Goal: Check status: Check status

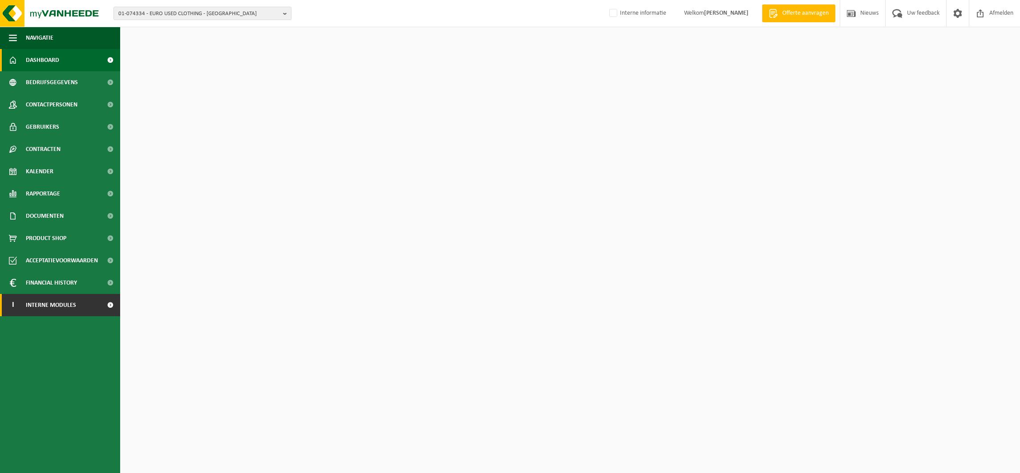
click at [39, 307] on span "Interne modules" at bounding box center [51, 305] width 50 height 22
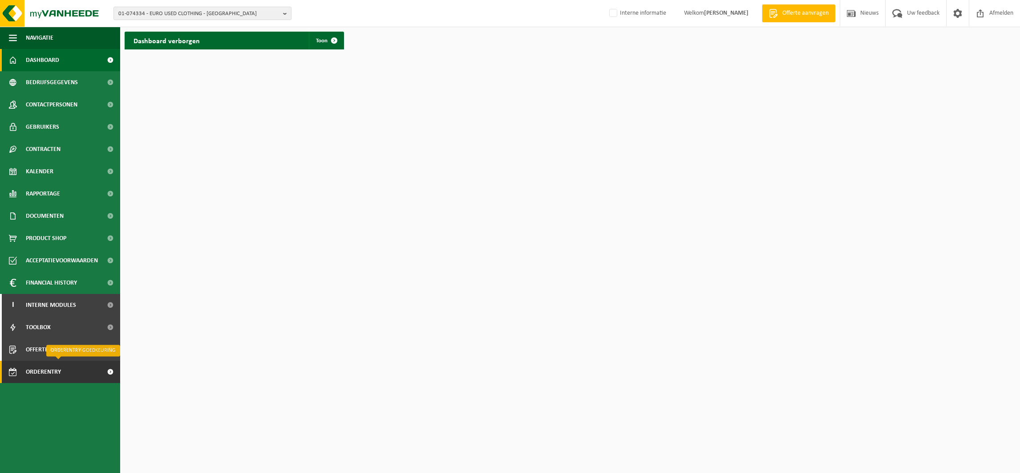
click at [57, 375] on span "Orderentry Goedkeuring" at bounding box center [63, 372] width 75 height 22
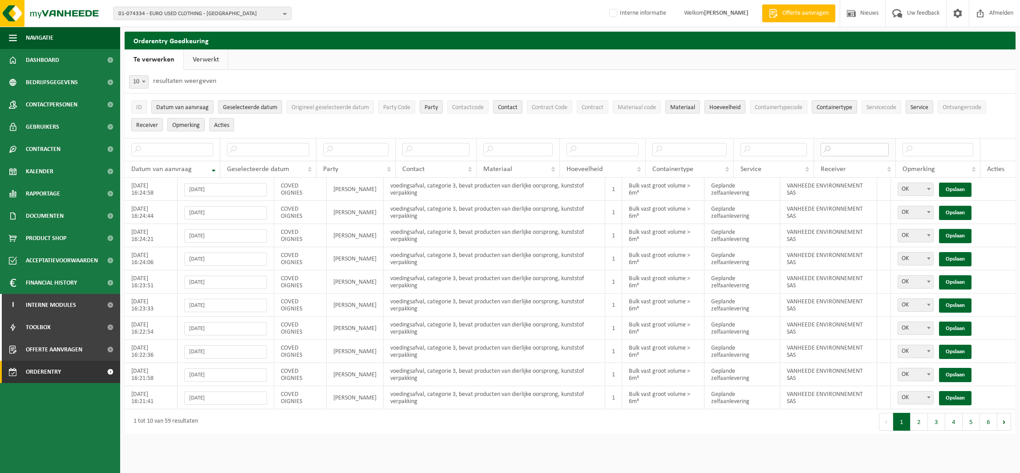
click at [847, 152] on input "text" at bounding box center [855, 149] width 68 height 13
type input "fuels"
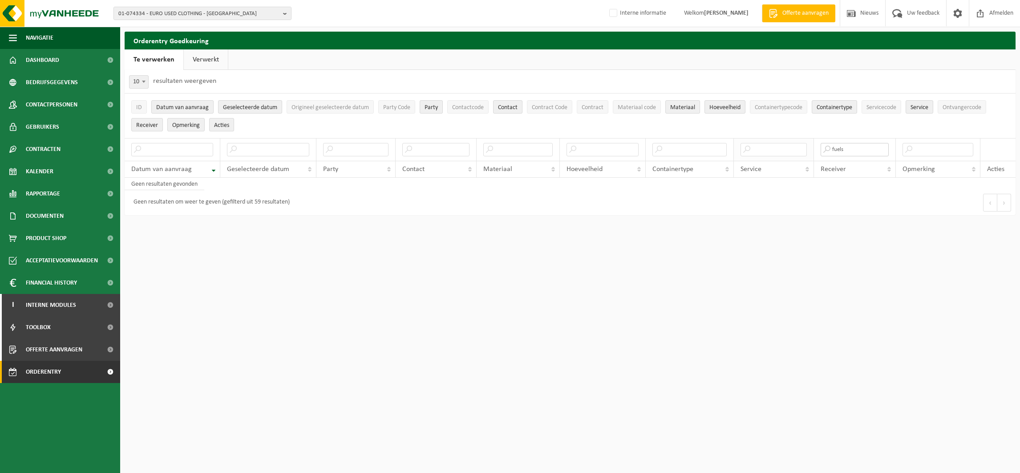
drag, startPoint x: 850, startPoint y: 150, endPoint x: 748, endPoint y: 138, distance: 102.7
click at [748, 138] on tr "fuels" at bounding box center [570, 149] width 891 height 23
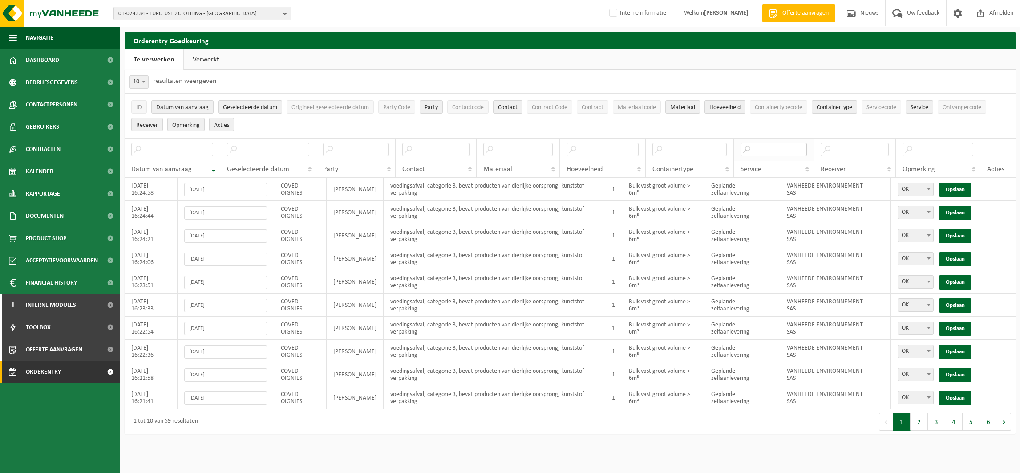
click at [762, 151] on input "text" at bounding box center [774, 149] width 66 height 13
type input "fuels"
